Goal: Task Accomplishment & Management: Manage account settings

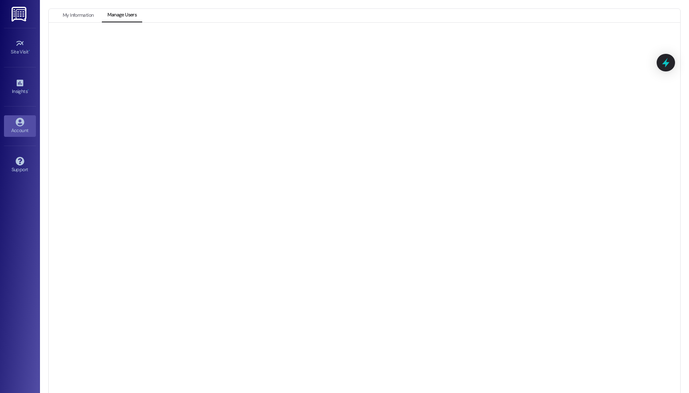
scroll to position [8, 0]
click at [61, 7] on button "My Information" at bounding box center [78, 8] width 42 height 14
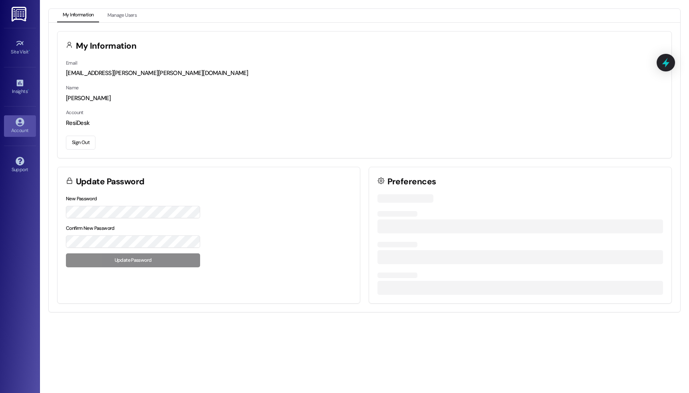
click at [82, 137] on button "Sign Out" at bounding box center [81, 143] width 30 height 14
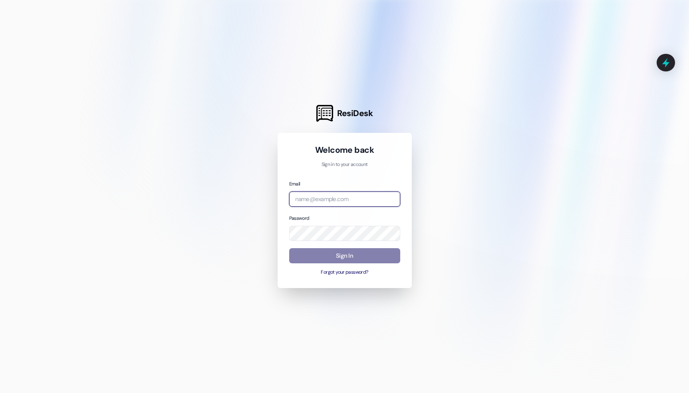
click at [392, 199] on input "email" at bounding box center [344, 200] width 111 height 16
click at [0, 393] on com-1password-button at bounding box center [0, 393] width 0 height 0
type input "b"
type input "[EMAIL_ADDRESS][DOMAIN_NAME]"
